Goal: Find contact information: Find contact information

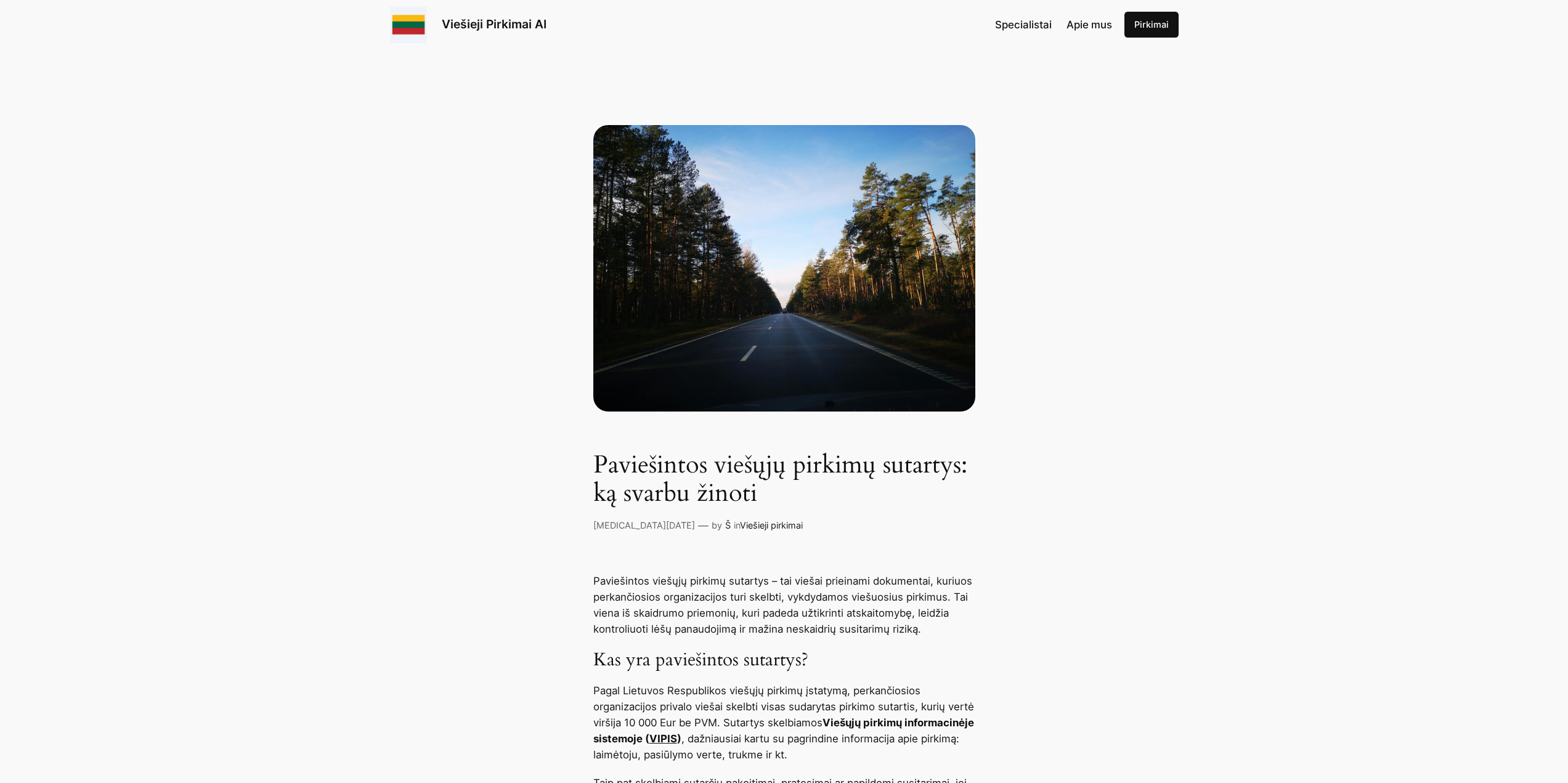
click at [497, 10] on div "Viešieji Pirkimai AI" at bounding box center [468, 24] width 156 height 37
click at [498, 20] on link "Viešieji Pirkimai AI" at bounding box center [494, 24] width 105 height 15
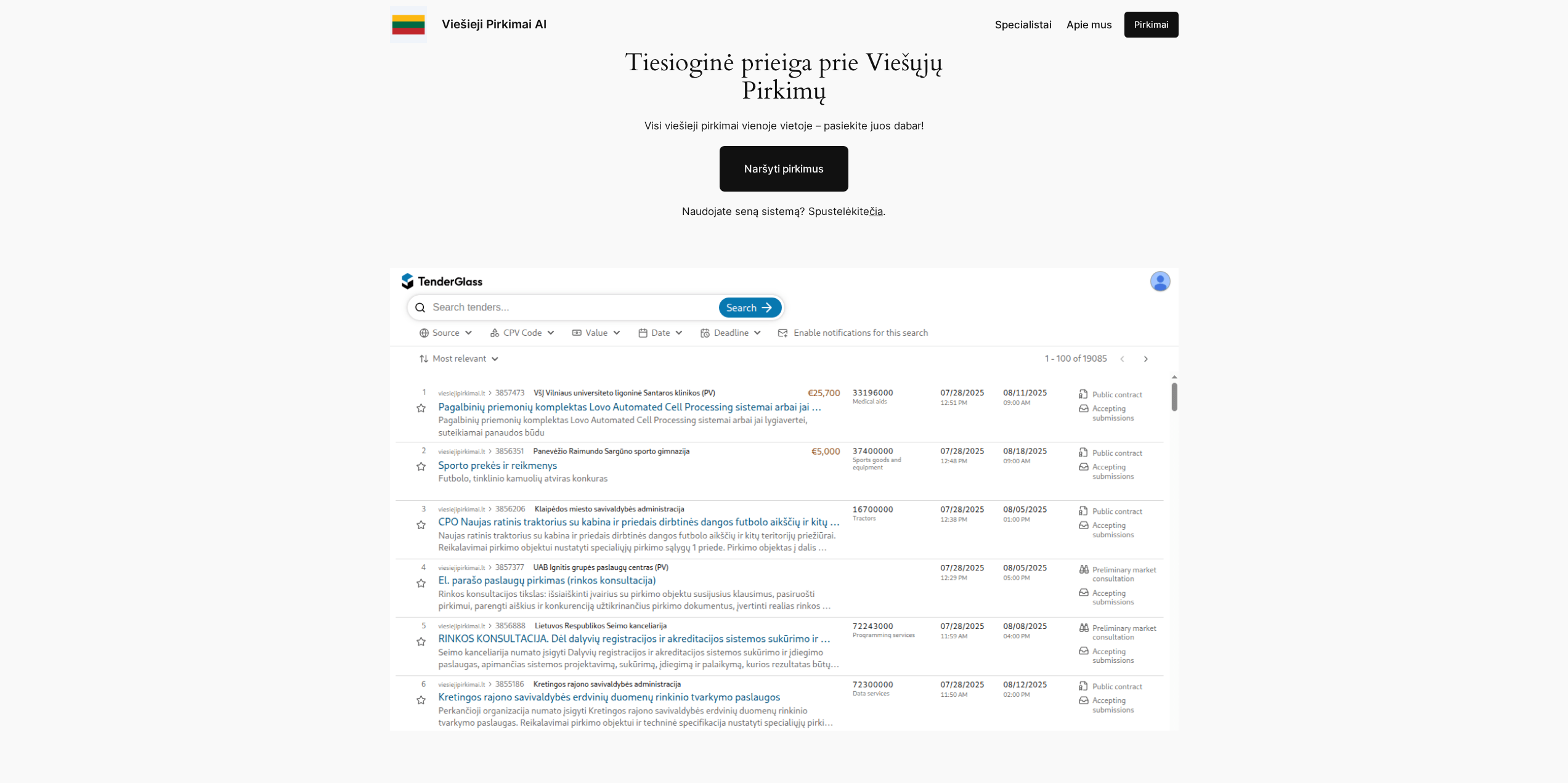
scroll to position [62, 0]
click at [519, 311] on img at bounding box center [785, 502] width 789 height 462
